Goal: Information Seeking & Learning: Check status

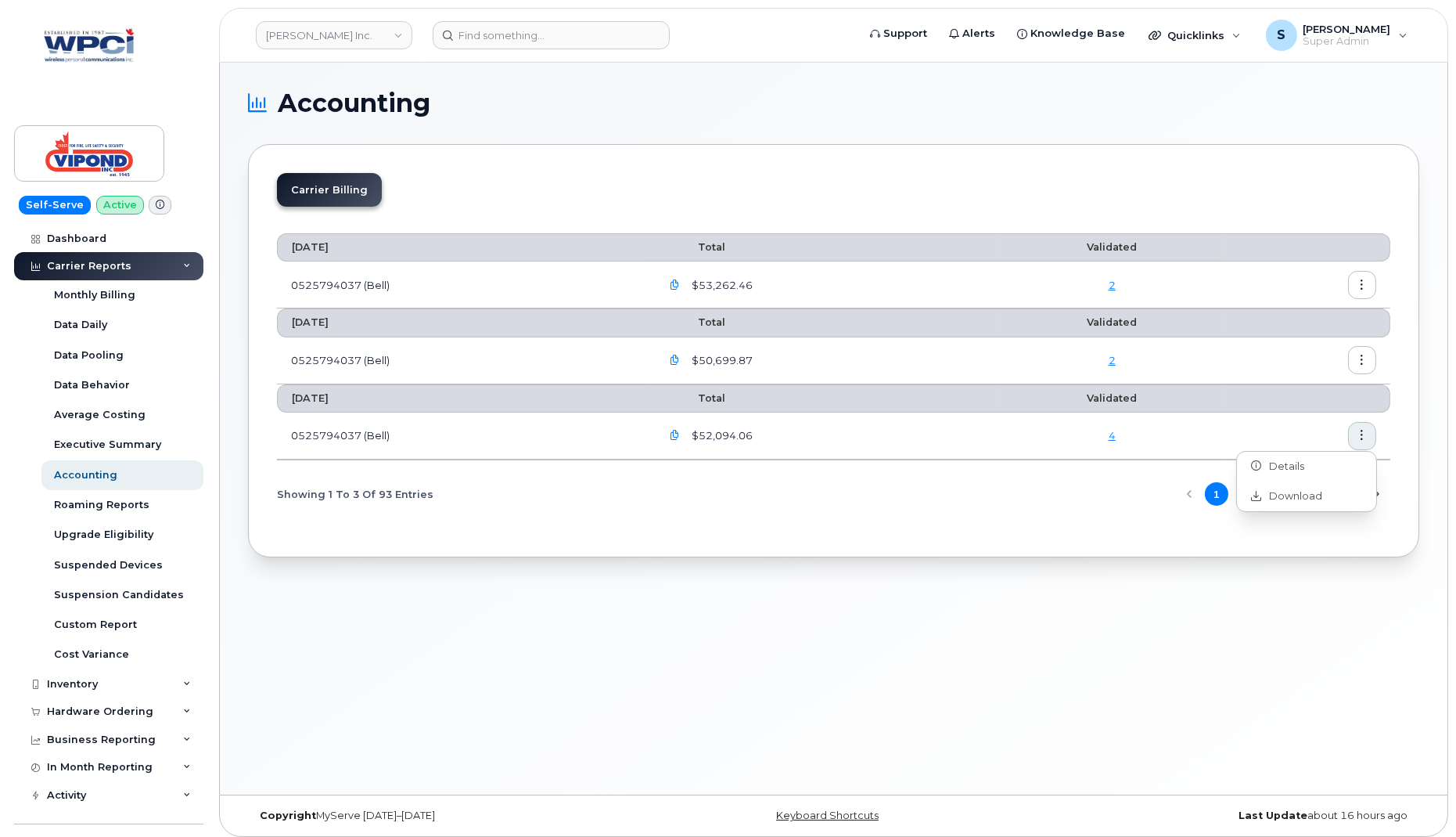
click at [1048, 444] on td "4" at bounding box center [1112, 436] width 229 height 47
click at [1363, 430] on icon "button" at bounding box center [1362, 435] width 11 height 11
click at [1301, 474] on div "Details" at bounding box center [1306, 466] width 139 height 30
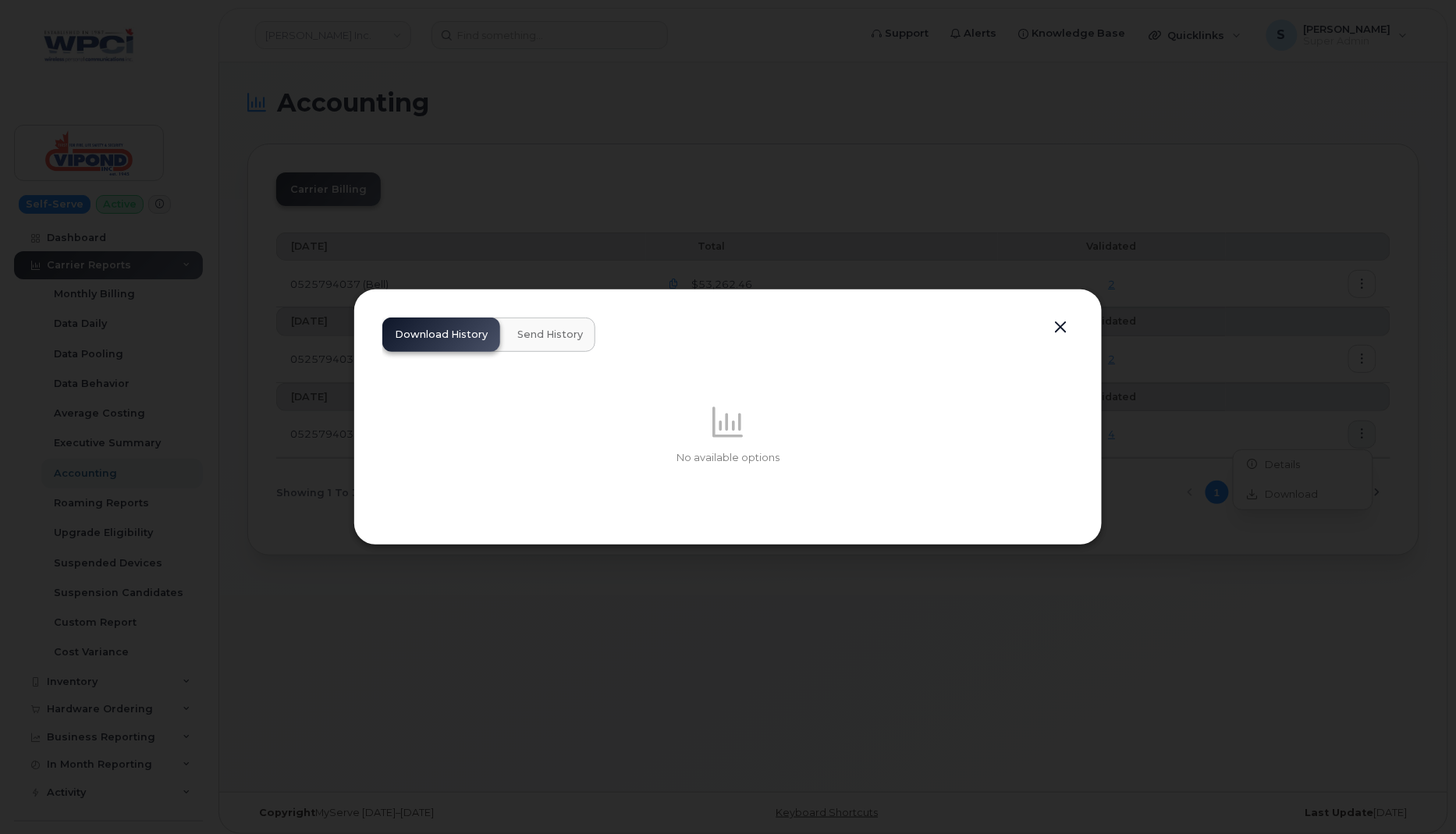
click at [552, 338] on span "Send History" at bounding box center [550, 334] width 65 height 12
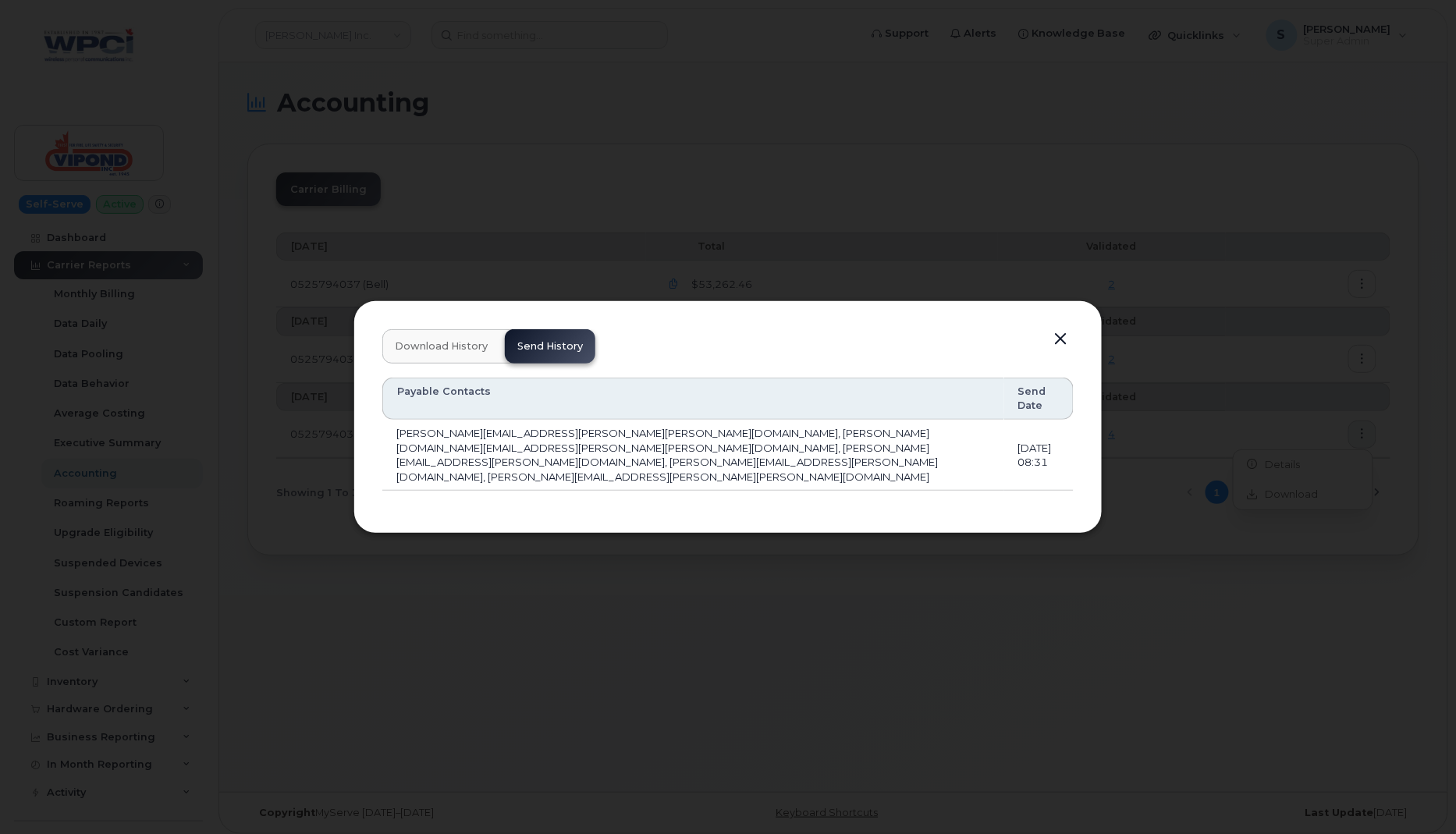
click at [1059, 351] on button "button" at bounding box center [1060, 338] width 23 height 22
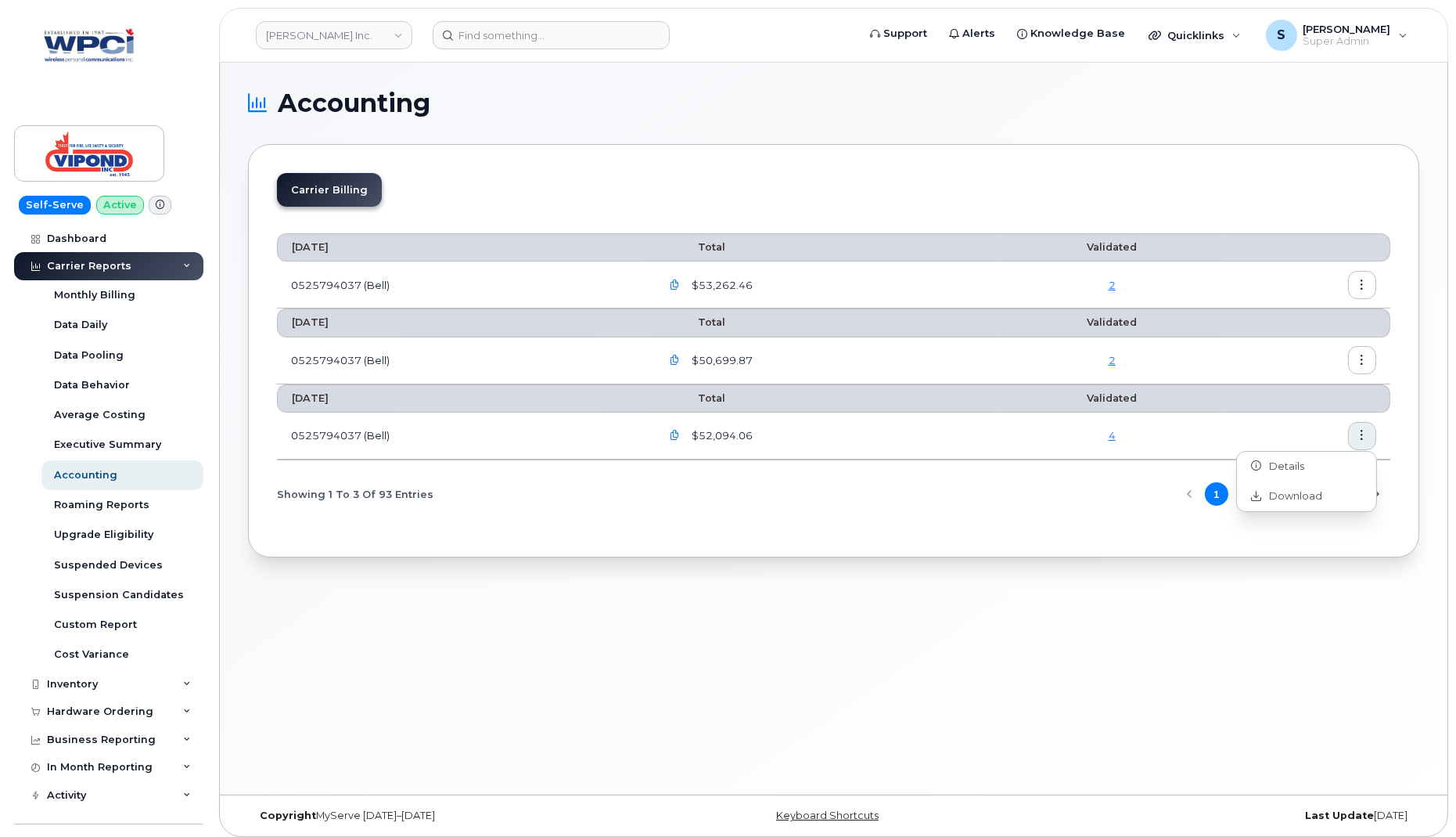
click at [1262, 391] on th at bounding box center [1308, 398] width 164 height 28
click at [1365, 355] on icon "button" at bounding box center [1362, 360] width 11 height 11
click at [1321, 385] on div "Details" at bounding box center [1306, 391] width 139 height 30
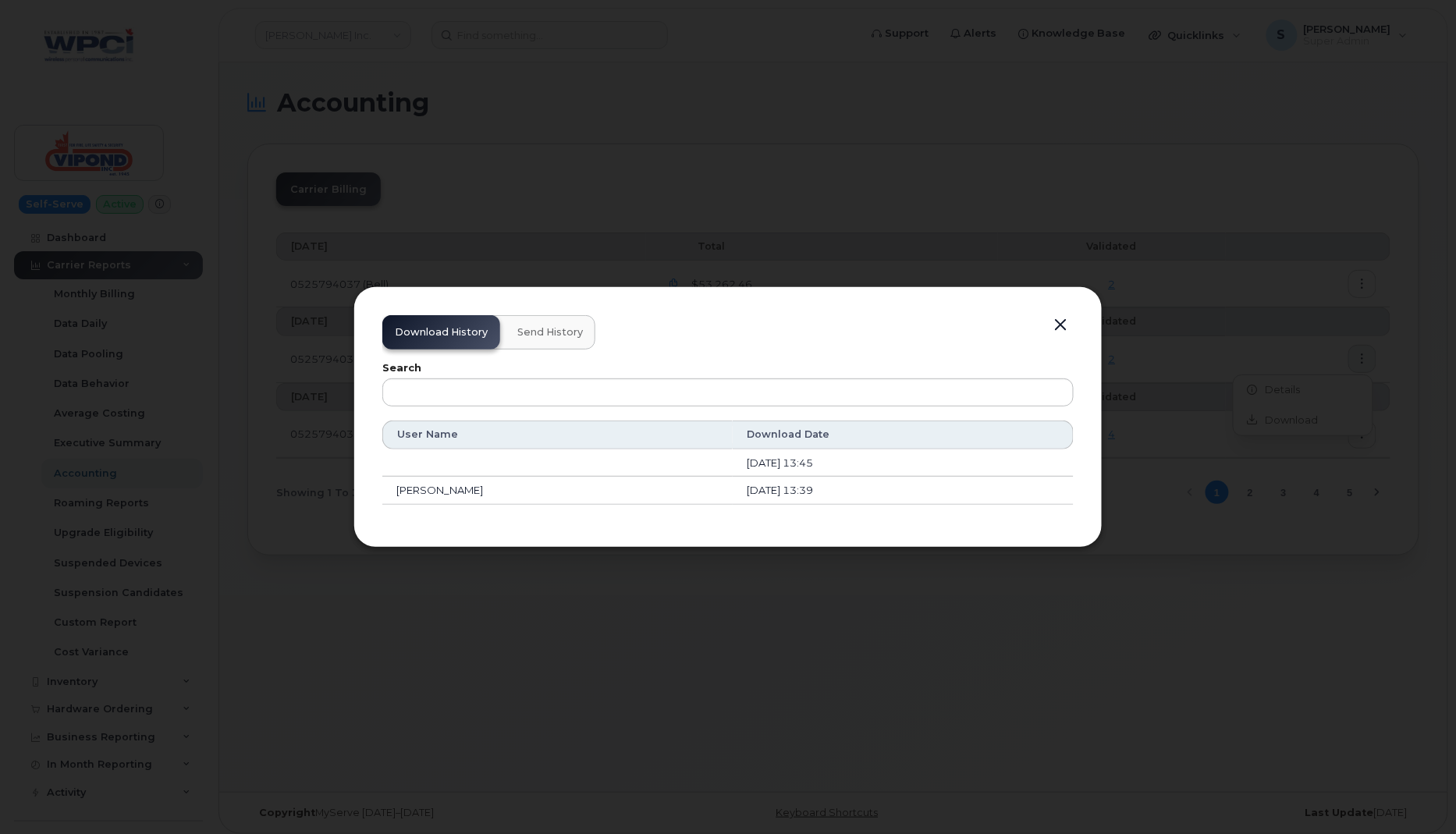
click at [545, 339] on button "Send History" at bounding box center [550, 332] width 90 height 35
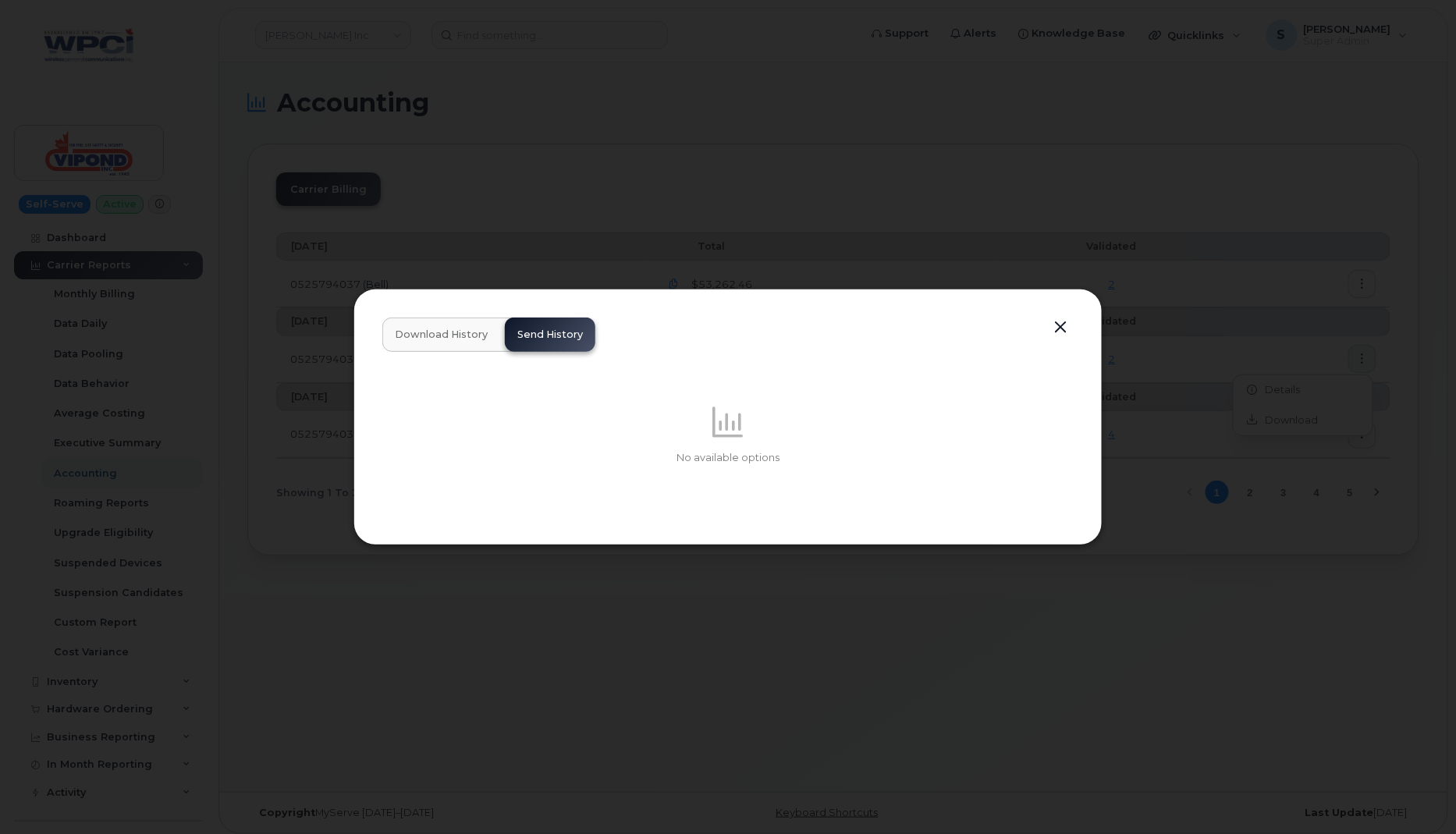
click at [1063, 326] on button "button" at bounding box center [1060, 327] width 23 height 22
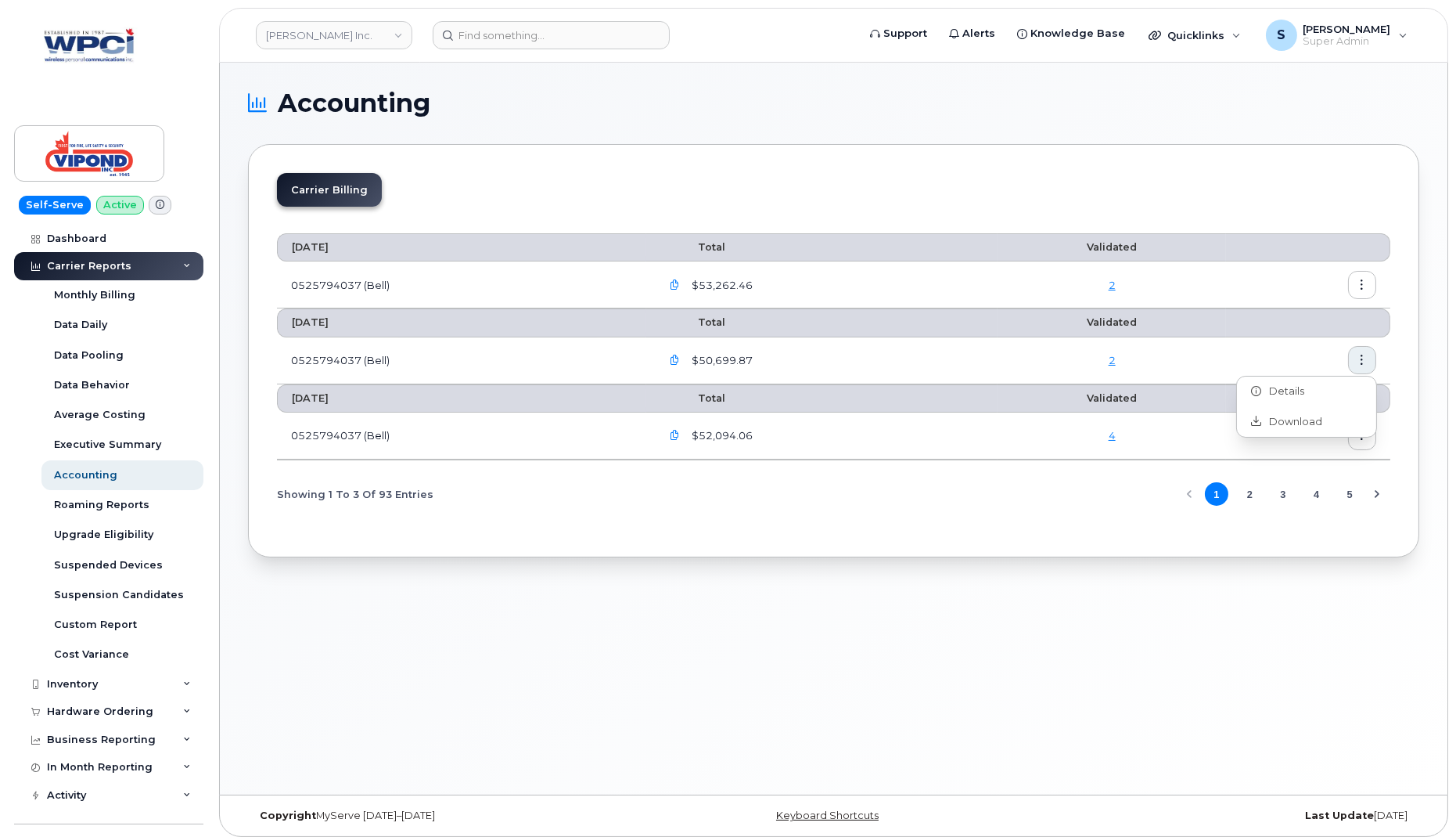
click at [1365, 281] on icon "button" at bounding box center [1362, 285] width 11 height 11
click at [1298, 315] on span "Details" at bounding box center [1282, 316] width 43 height 14
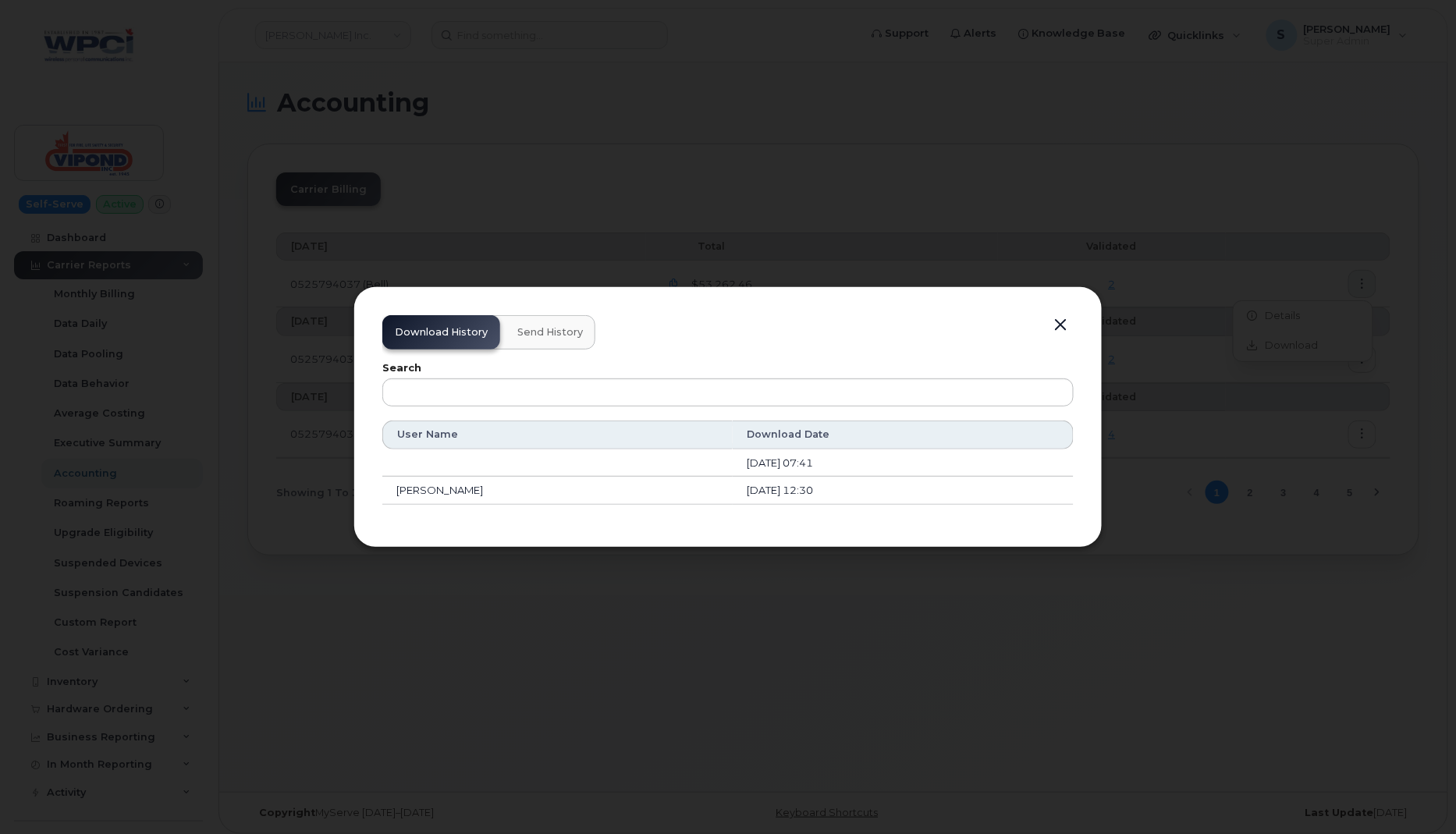
click at [568, 323] on button "Send History" at bounding box center [550, 332] width 90 height 35
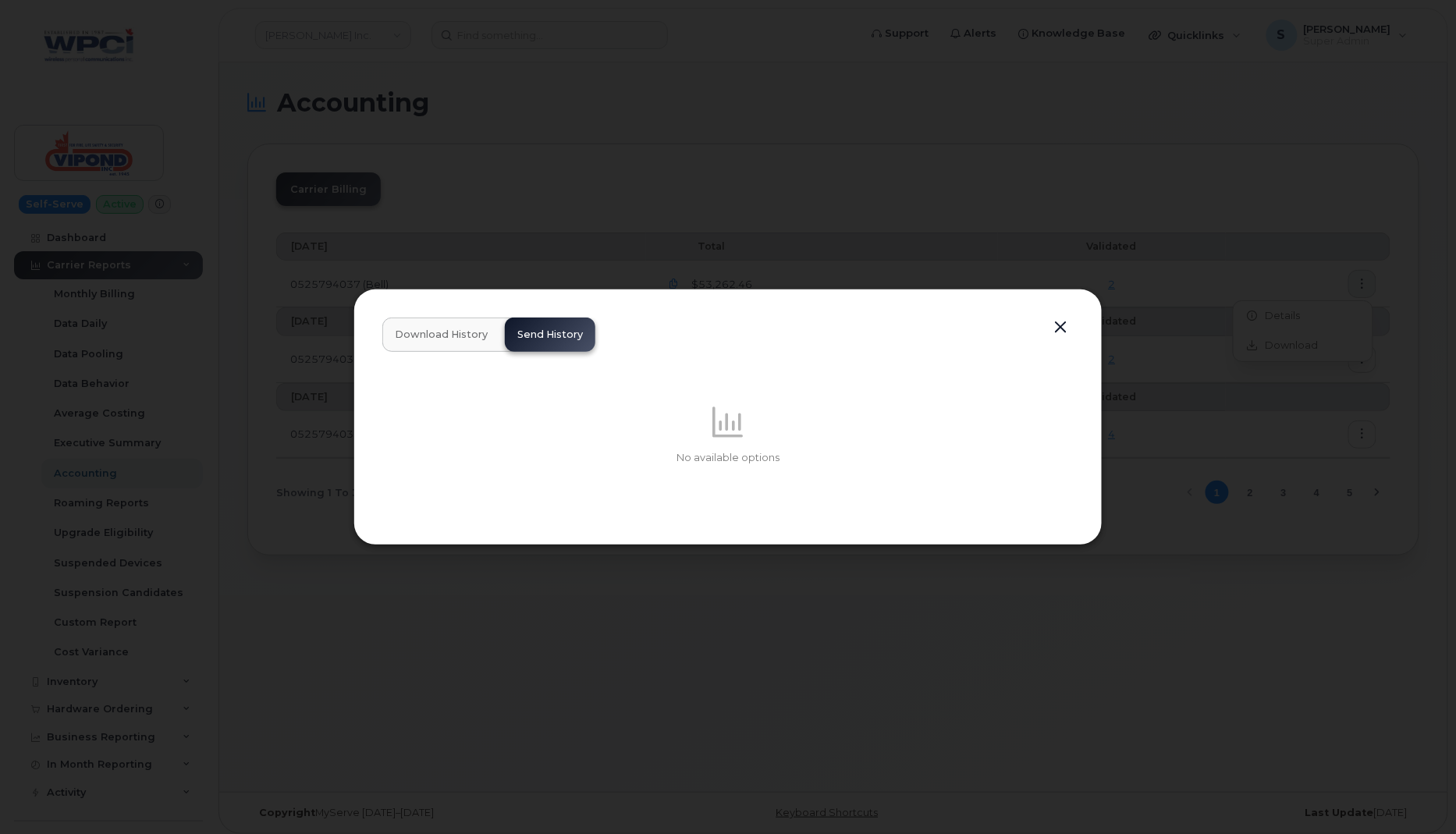
click at [452, 330] on span "Download History" at bounding box center [441, 334] width 93 height 12
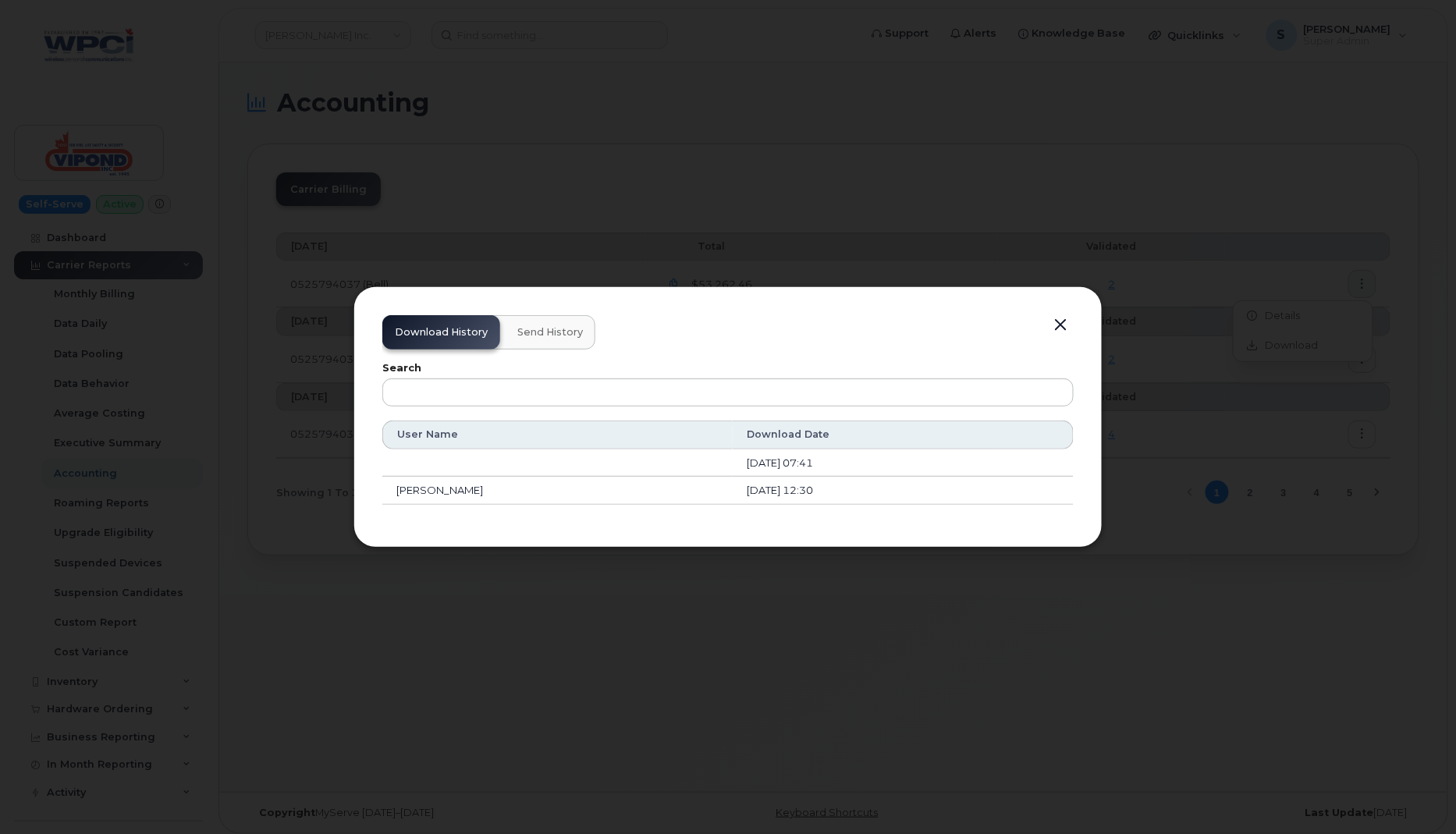
click at [1063, 324] on button "button" at bounding box center [1060, 325] width 23 height 22
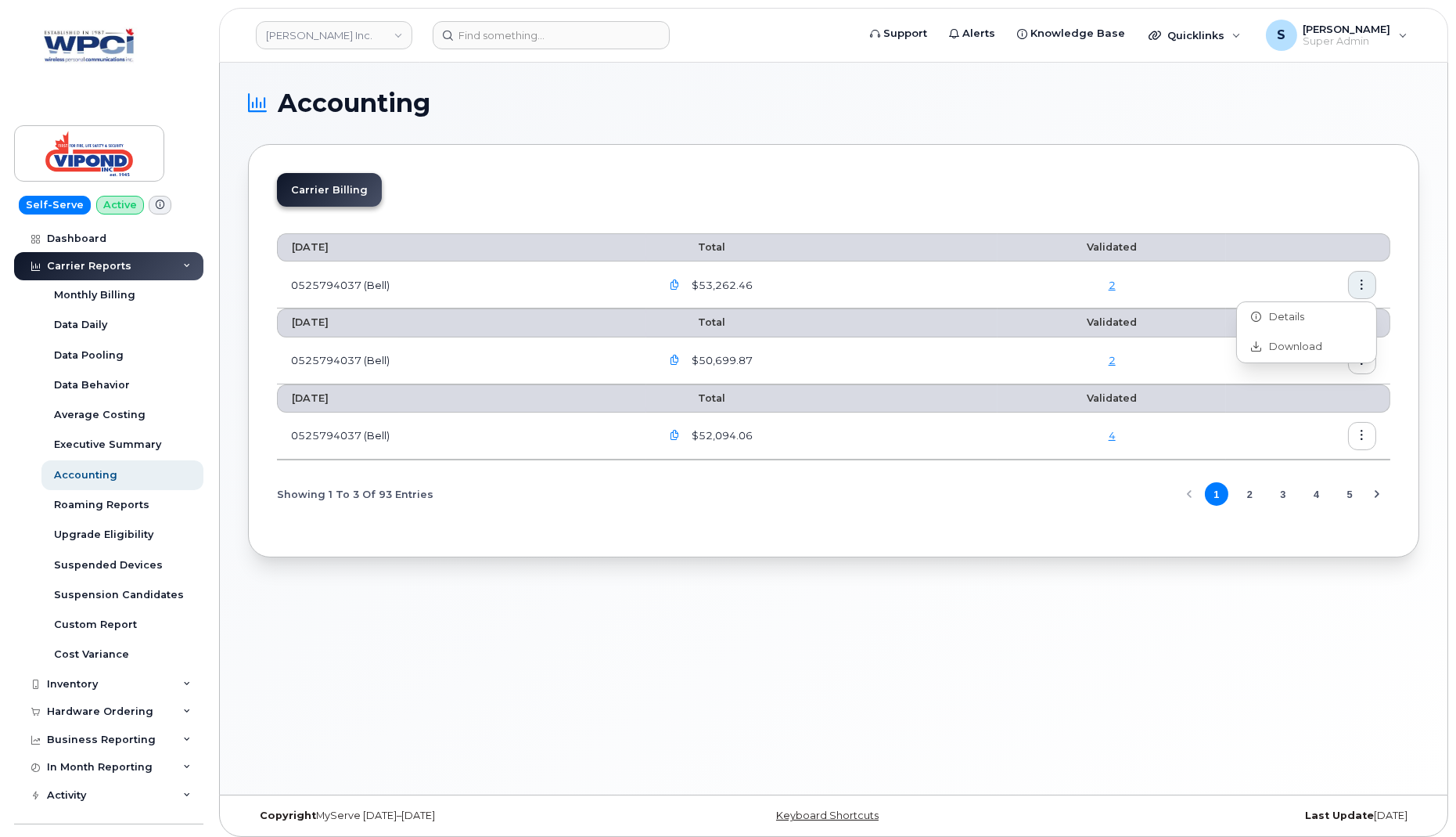
click at [1213, 325] on th "Validated" at bounding box center [1112, 322] width 229 height 28
click at [1361, 433] on icon "button" at bounding box center [1362, 435] width 11 height 11
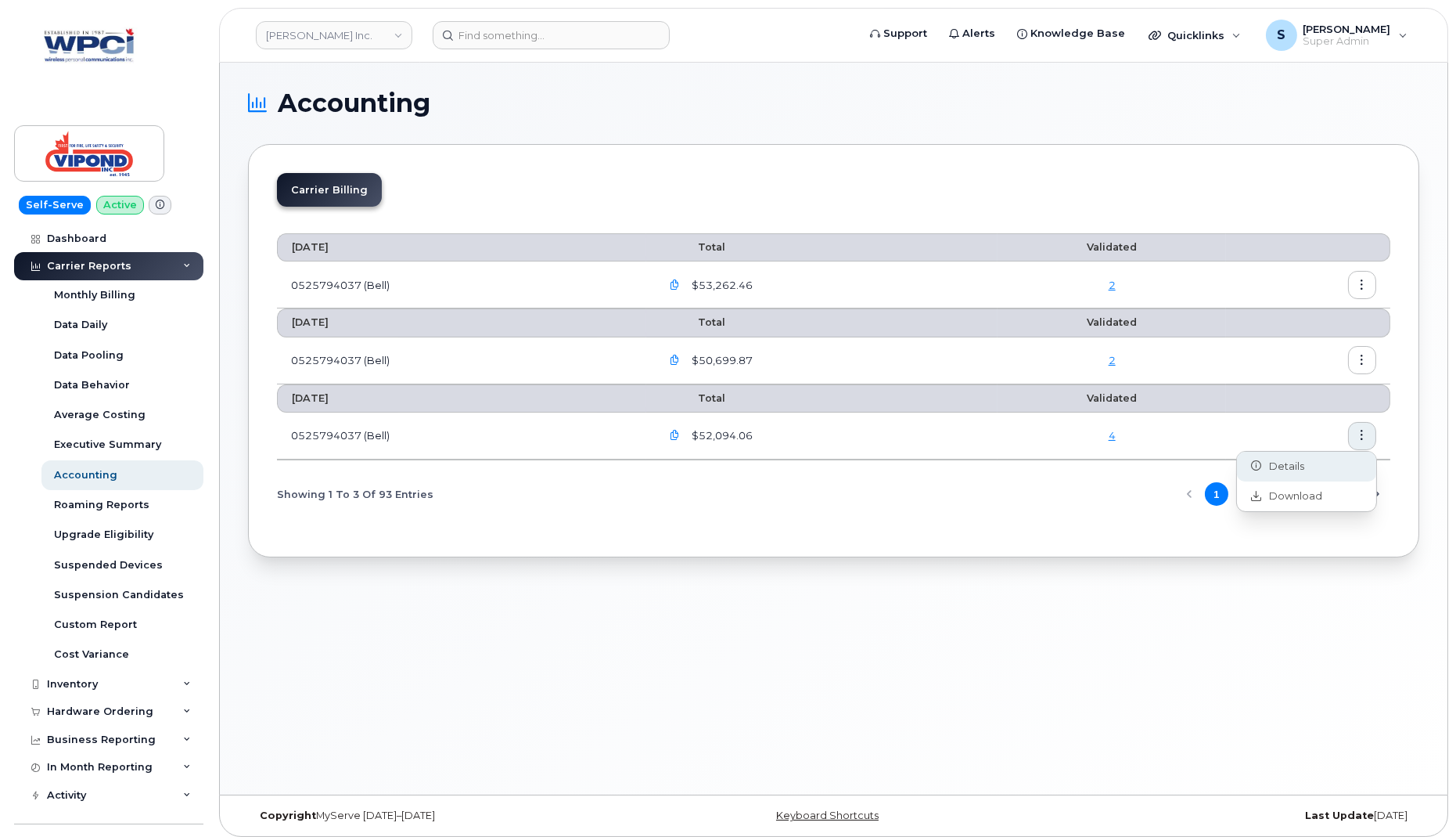
click at [1291, 463] on span "Details" at bounding box center [1282, 466] width 43 height 14
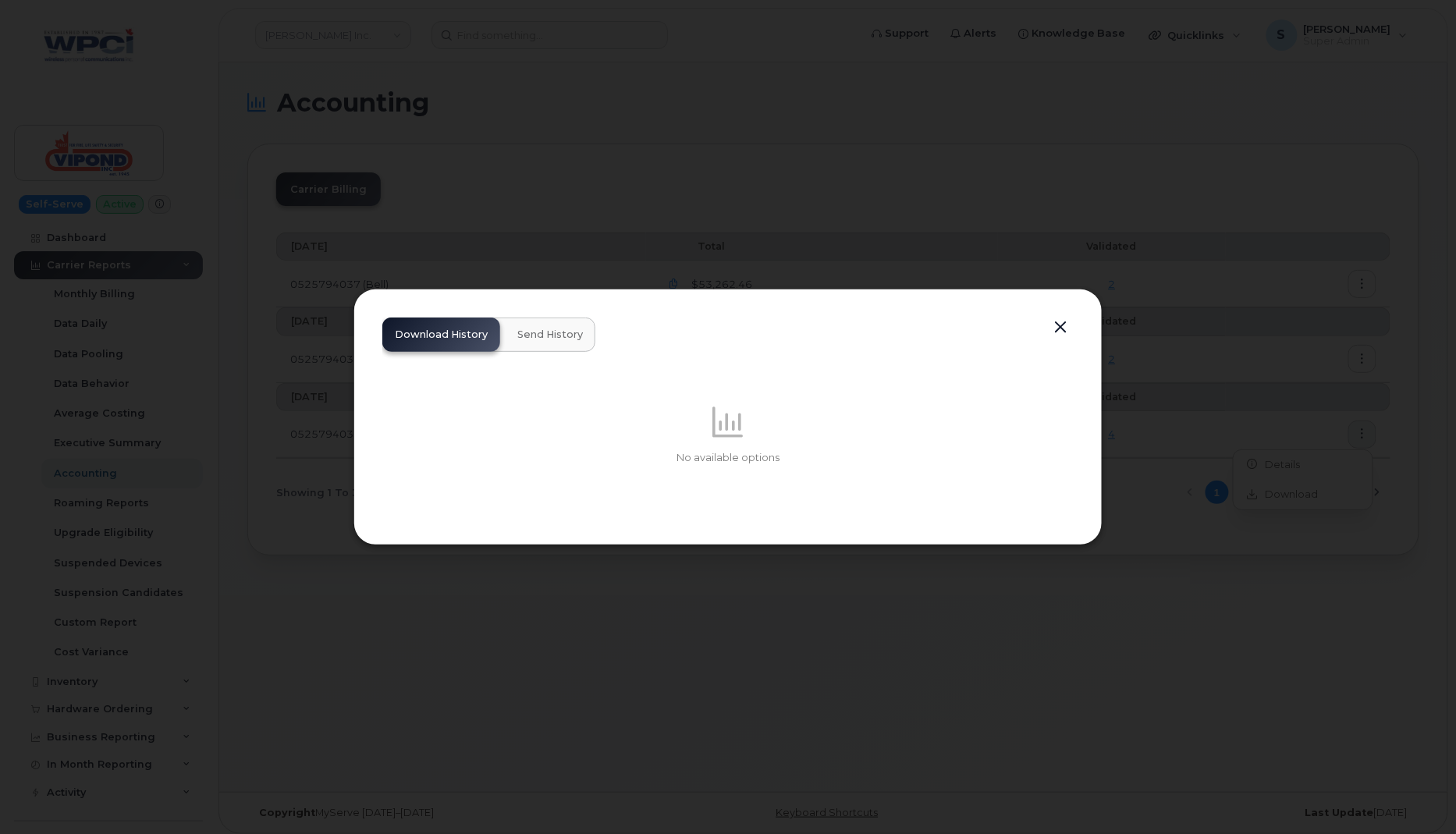
click at [570, 331] on span "Send History" at bounding box center [550, 334] width 65 height 12
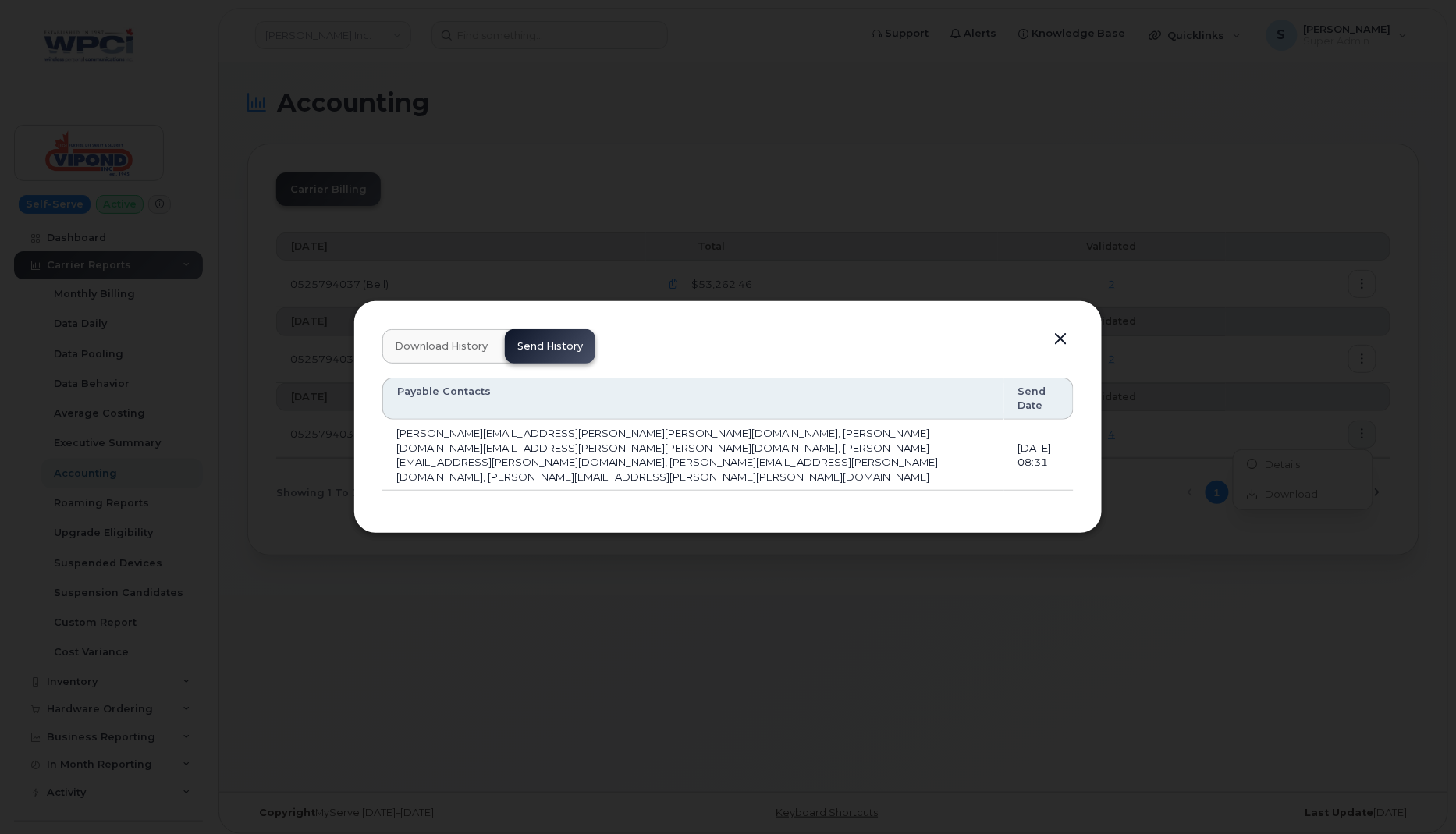
click at [1064, 351] on button "button" at bounding box center [1060, 338] width 23 height 22
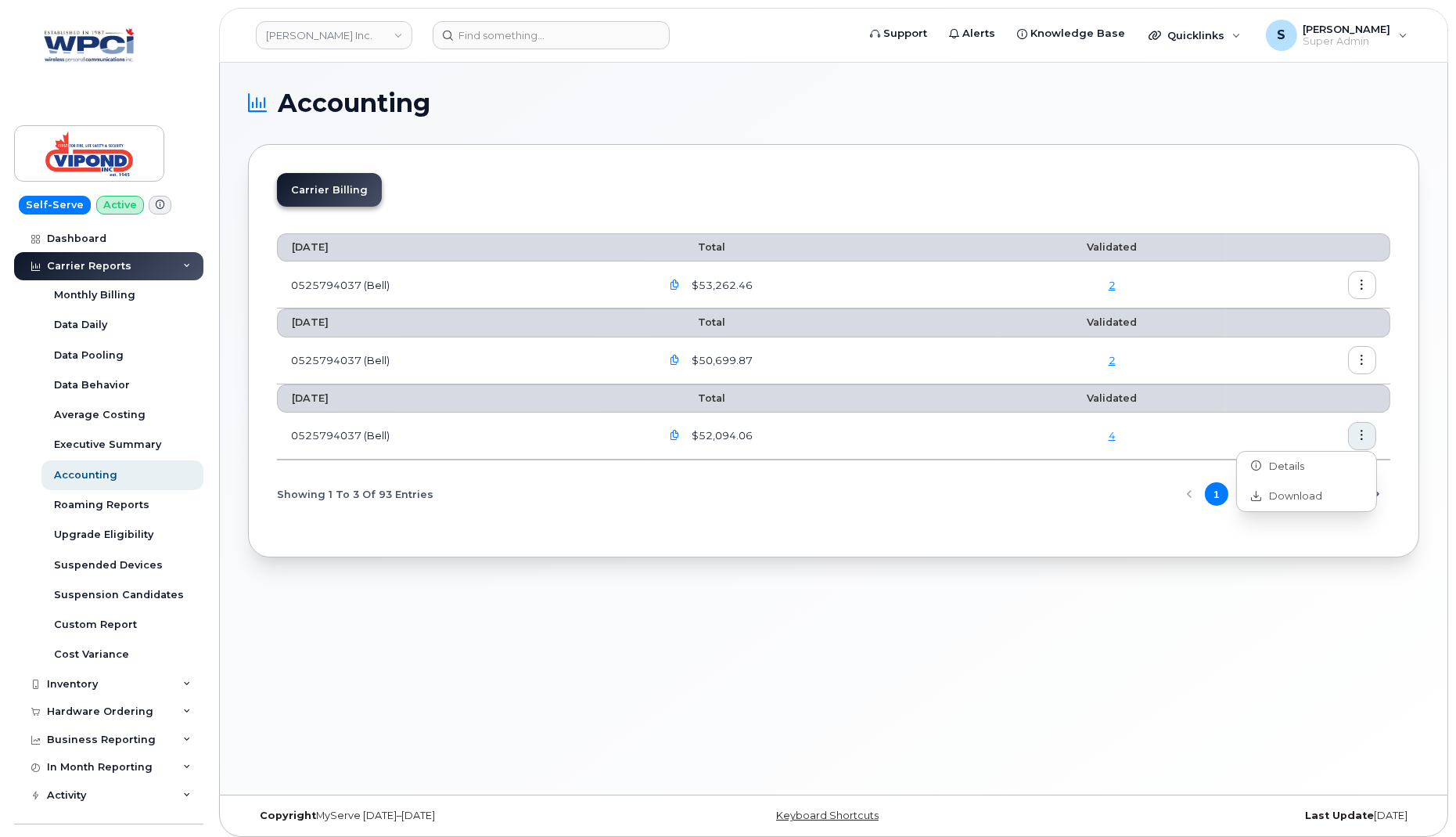
click at [1257, 403] on th at bounding box center [1308, 398] width 164 height 28
click at [1361, 356] on icon "button" at bounding box center [1362, 360] width 11 height 11
click at [1281, 381] on div "Details" at bounding box center [1306, 391] width 139 height 30
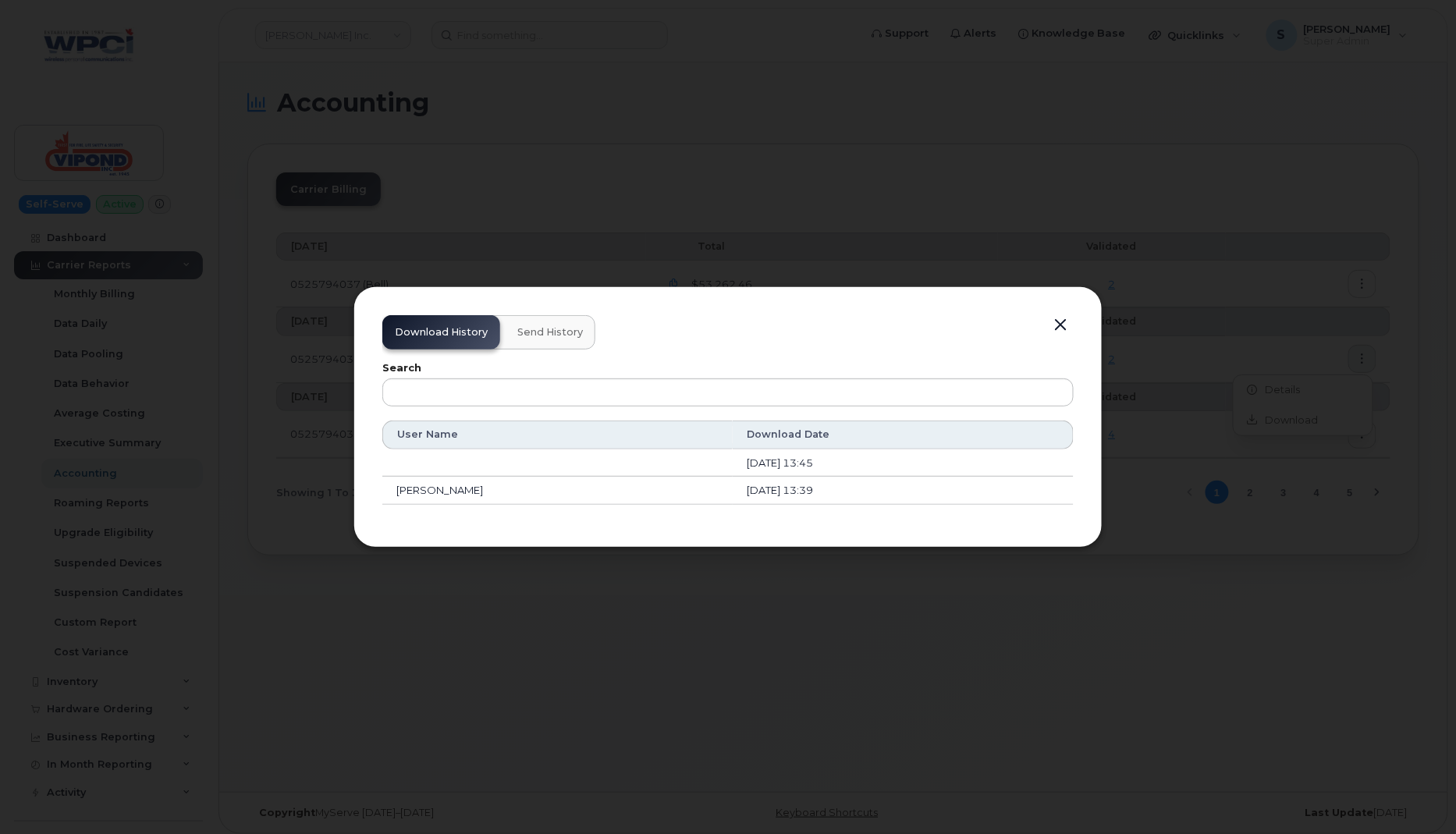
click at [568, 334] on span "Send History" at bounding box center [550, 332] width 65 height 12
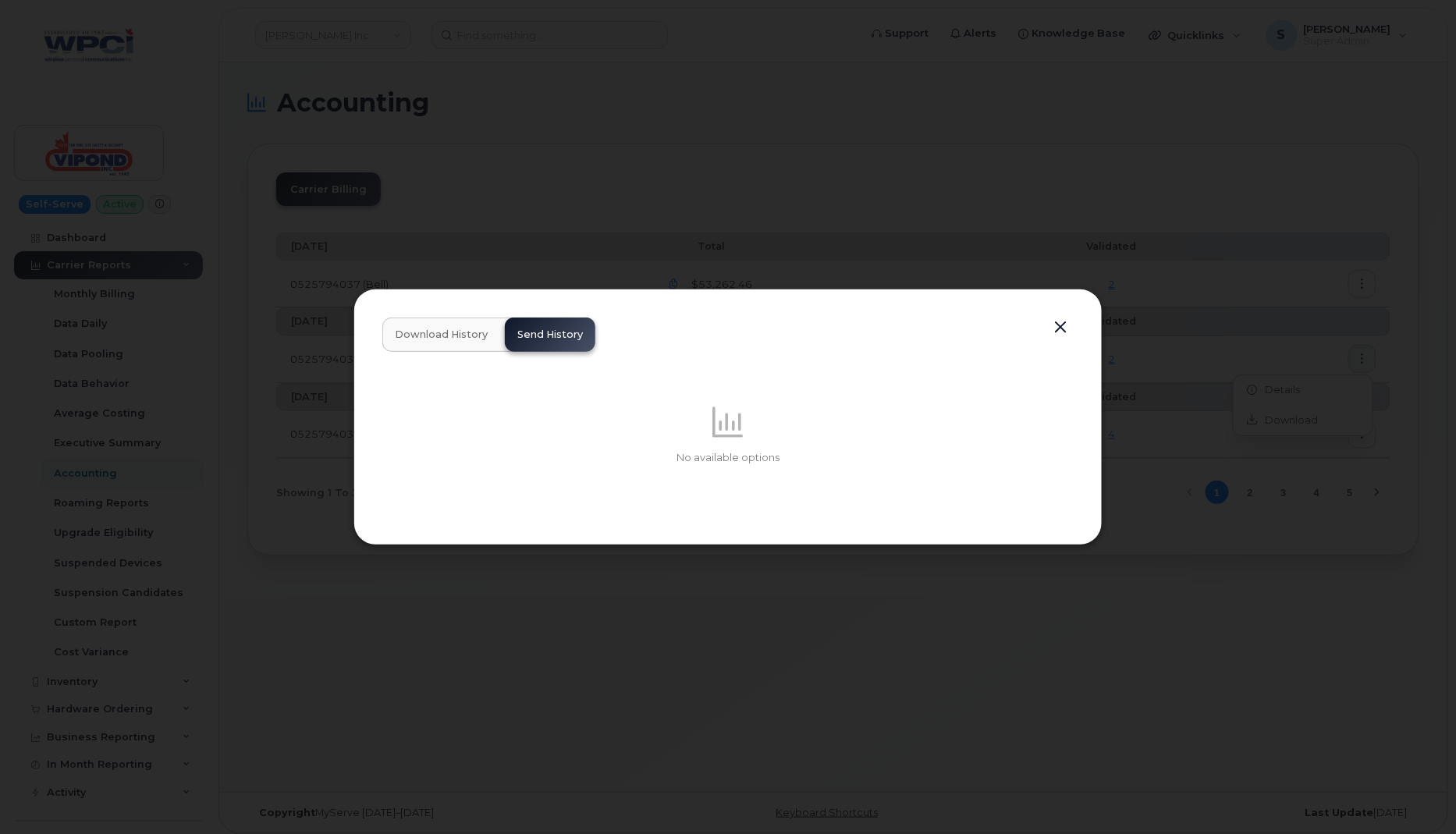
click at [1063, 324] on button "button" at bounding box center [1060, 327] width 23 height 22
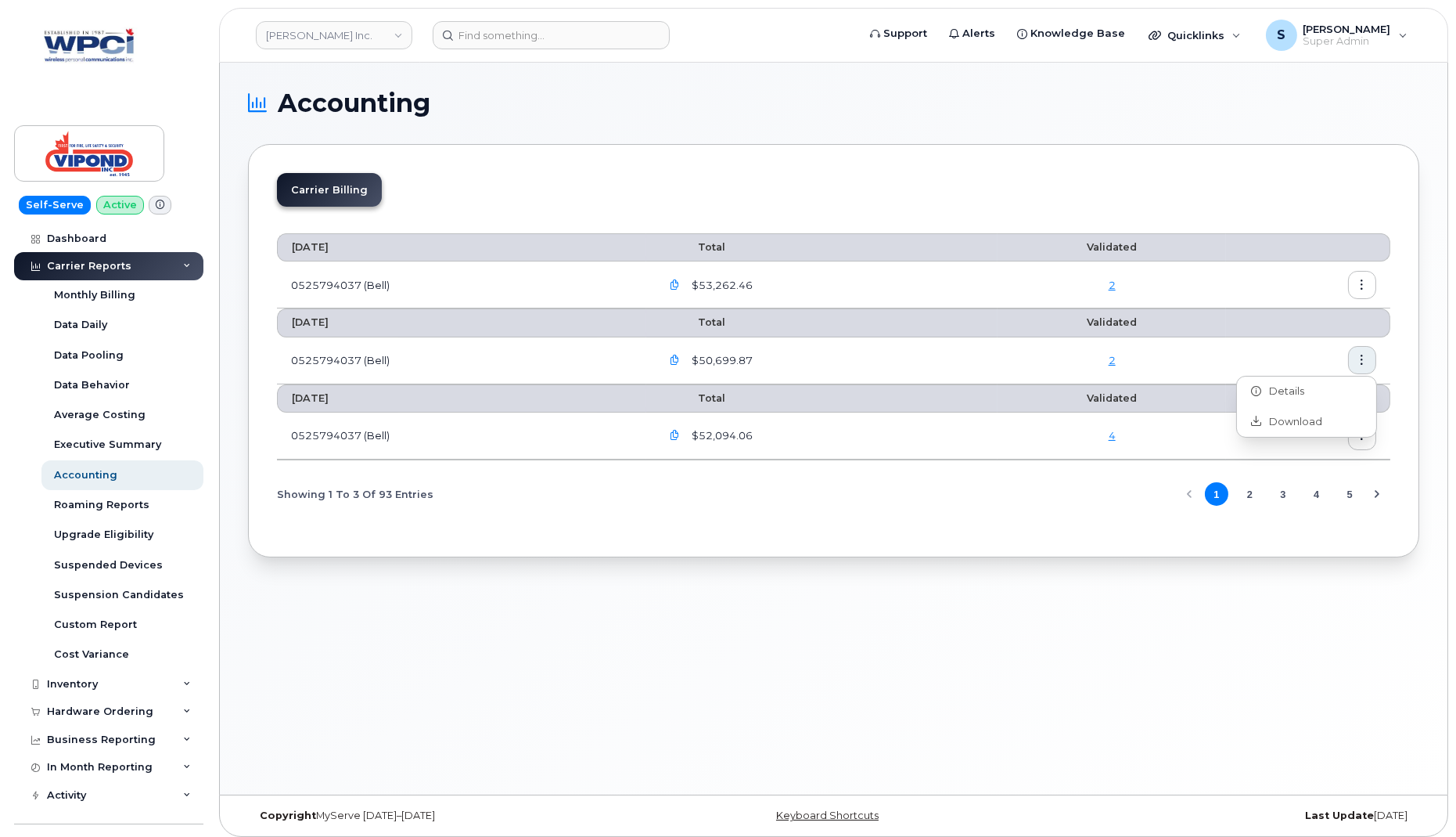
click at [1061, 367] on td "2" at bounding box center [1112, 361] width 229 height 47
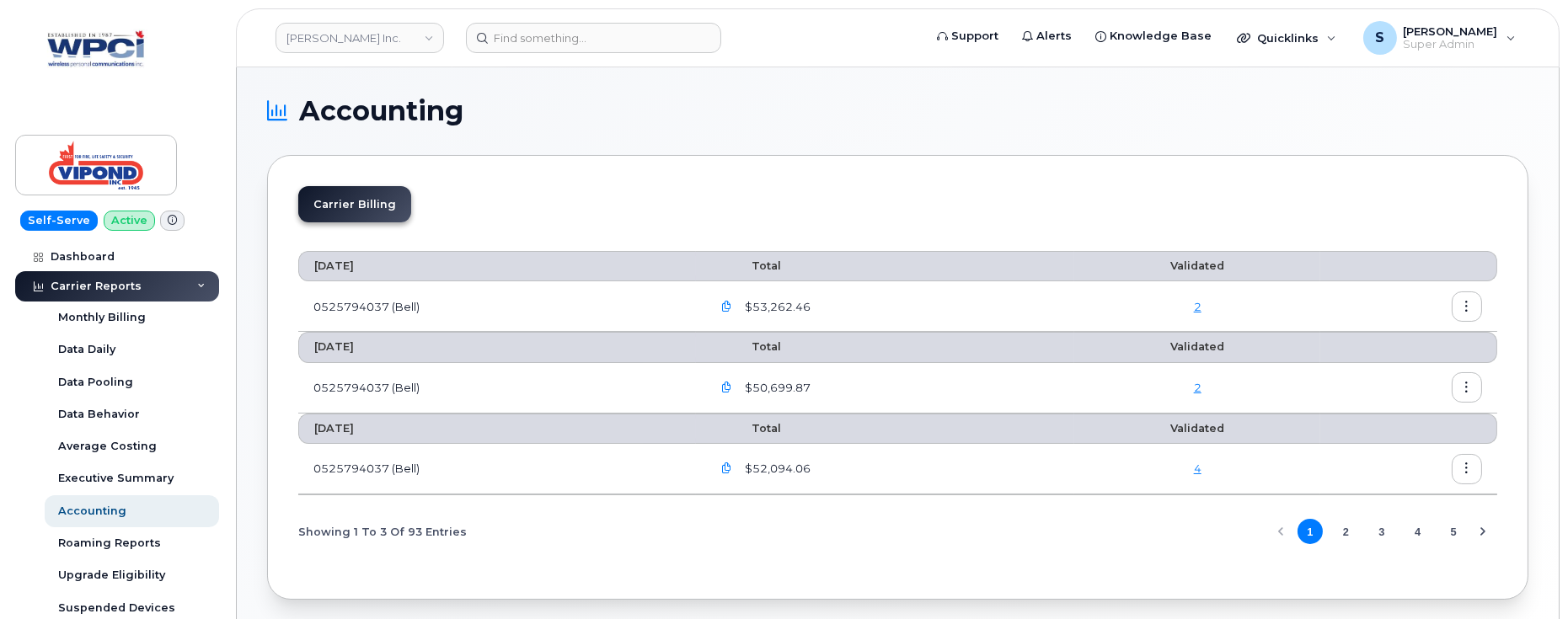
click at [1471, 387] on icon "button" at bounding box center [1467, 387] width 11 height 11
click at [1407, 420] on div "Details" at bounding box center [1407, 421] width 150 height 32
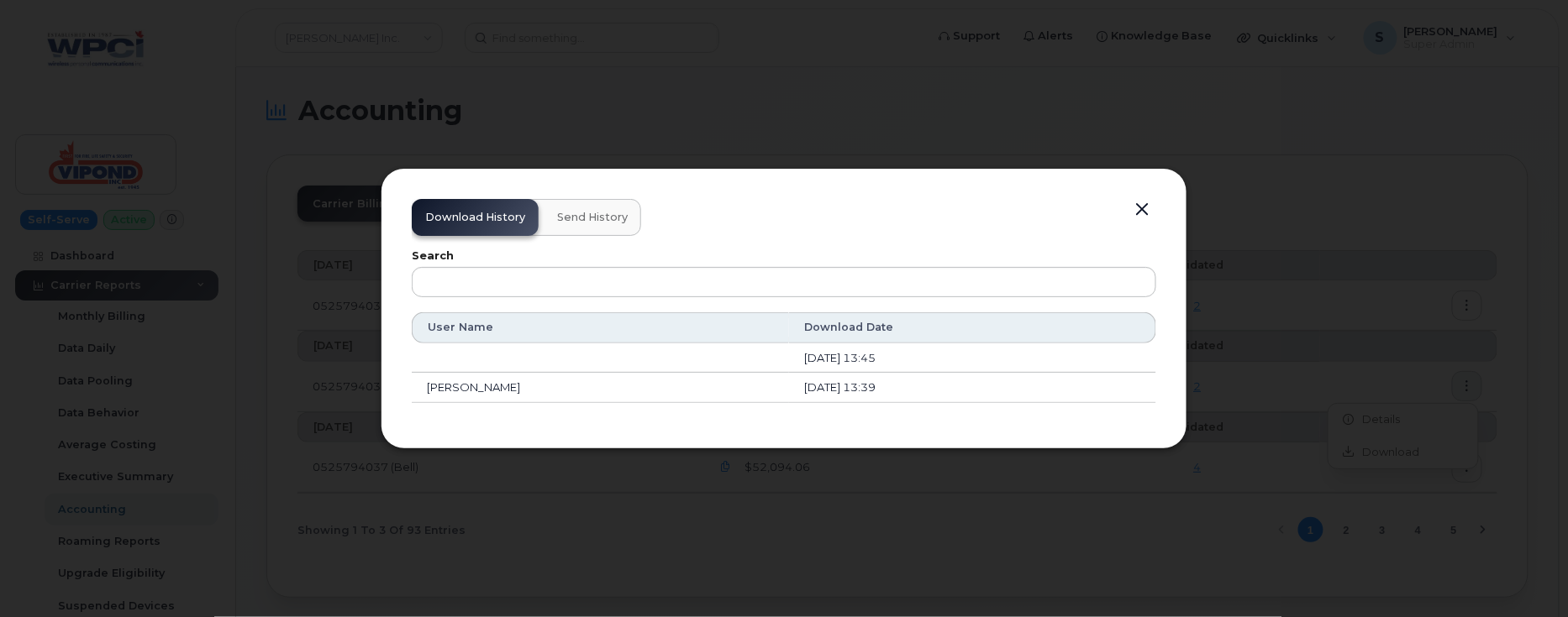
click at [586, 219] on span "Send History" at bounding box center [592, 217] width 70 height 13
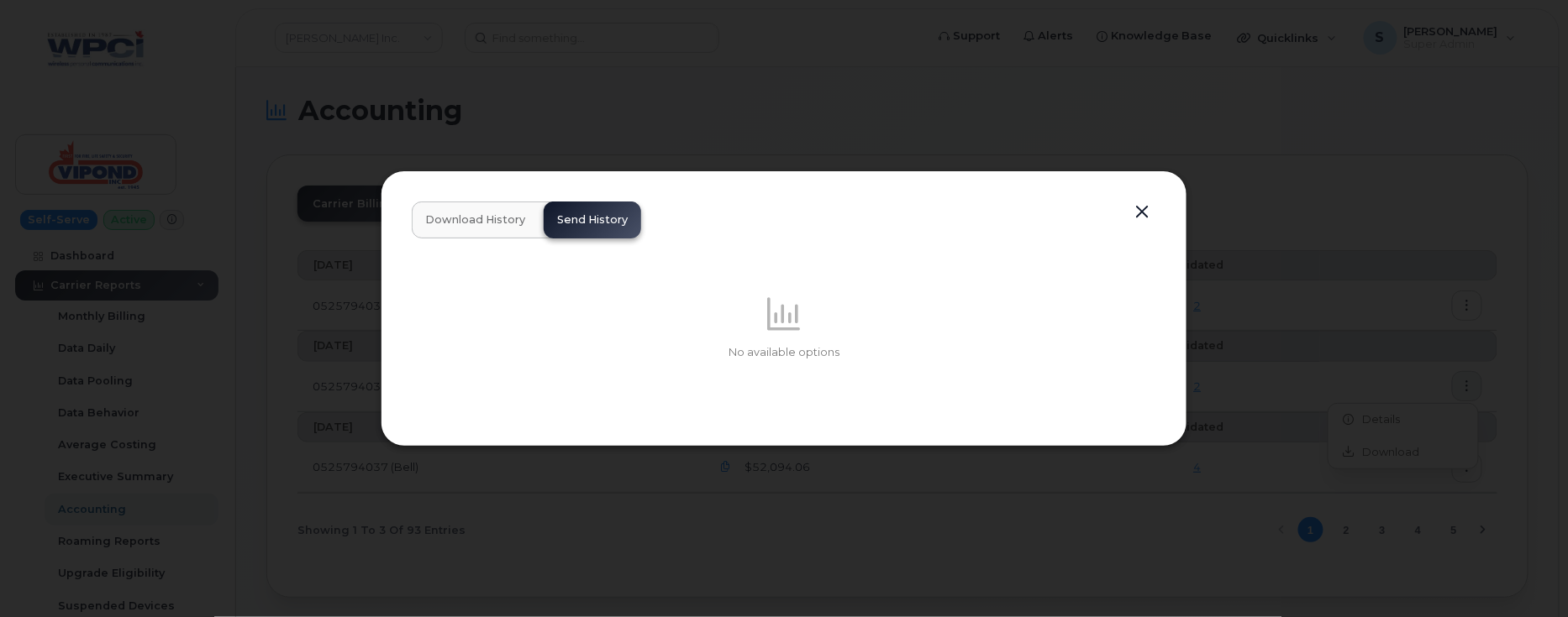
click at [493, 220] on span "Download History" at bounding box center [475, 220] width 100 height 13
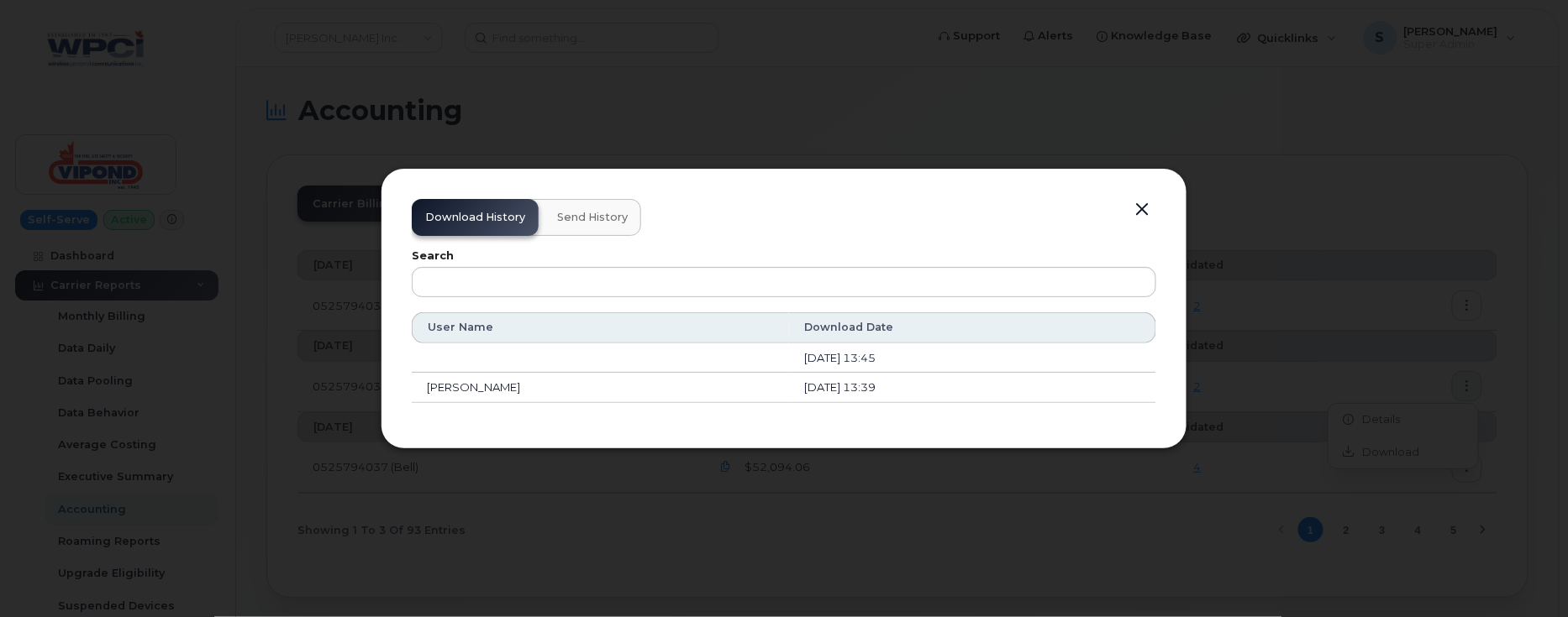
click at [567, 213] on span "Send History" at bounding box center [592, 217] width 70 height 13
